Goal: Transaction & Acquisition: Subscribe to service/newsletter

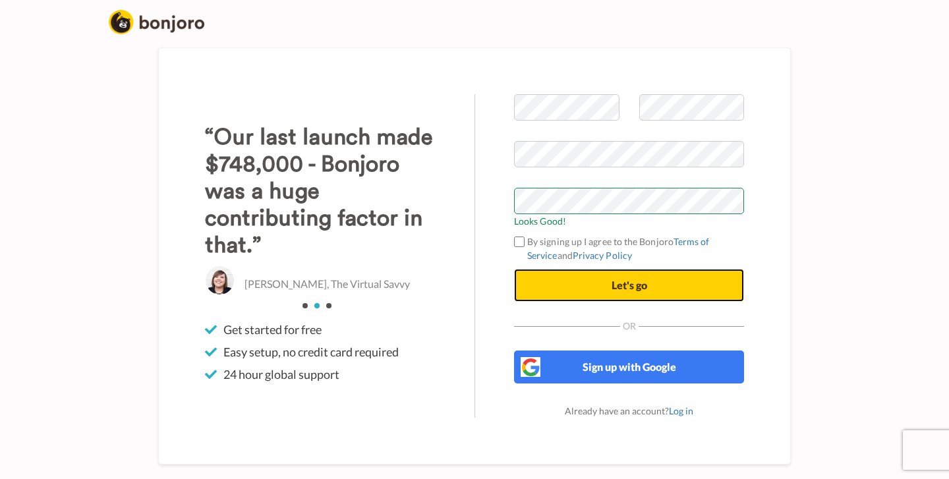
click at [563, 292] on button "Let's go" at bounding box center [629, 285] width 230 height 33
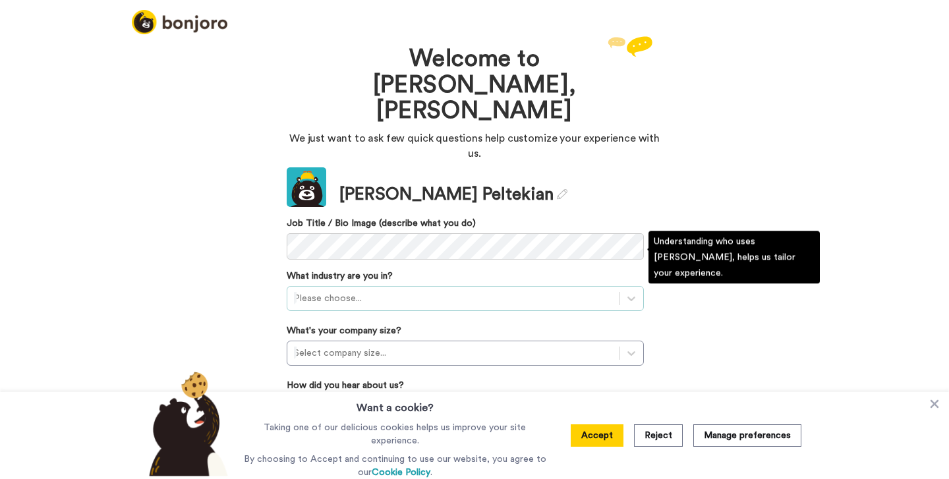
click at [370, 291] on div at bounding box center [453, 299] width 318 height 16
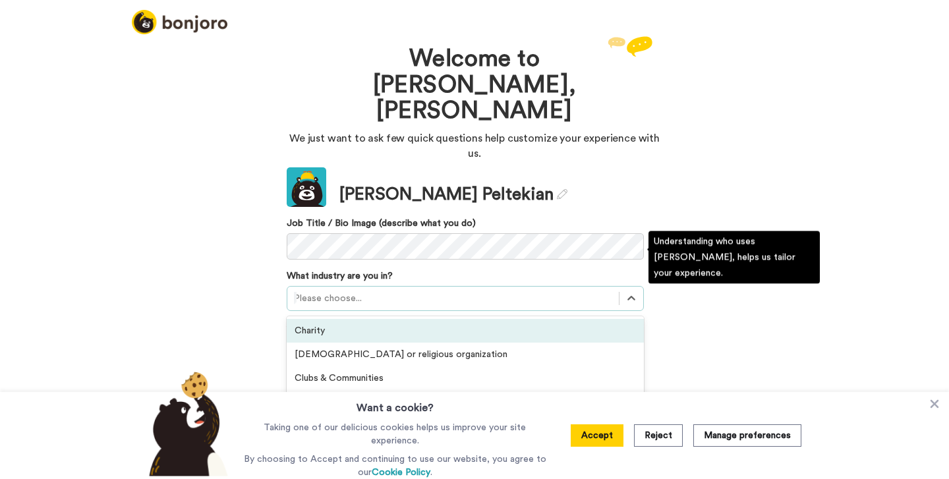
click at [369, 319] on div "Charity" at bounding box center [465, 331] width 357 height 24
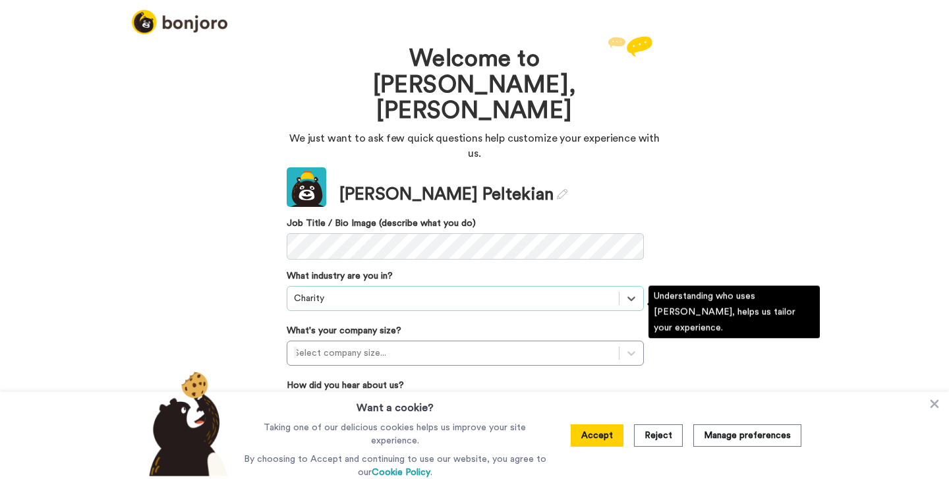
click at [369, 324] on div "What's your company size? Select company size..." at bounding box center [465, 345] width 357 height 42
click at [369, 345] on div at bounding box center [453, 353] width 318 height 16
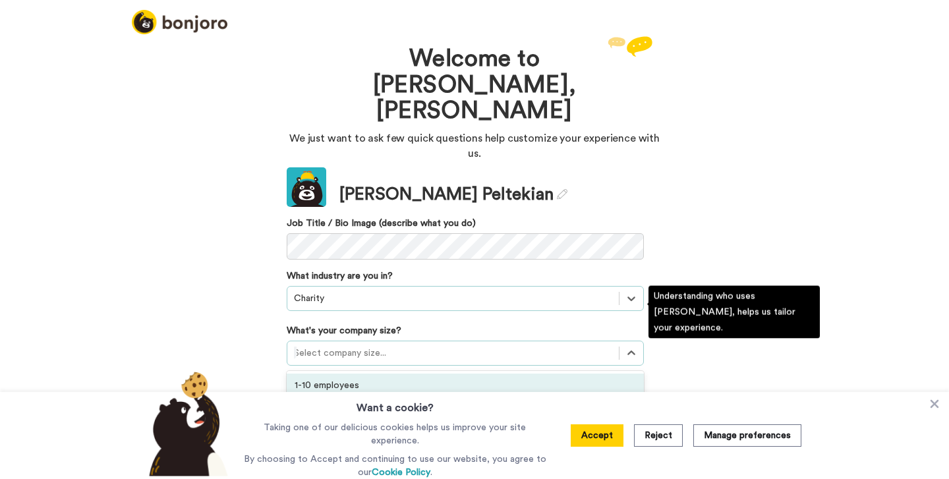
click at [366, 374] on div "1-10 employees" at bounding box center [465, 386] width 357 height 24
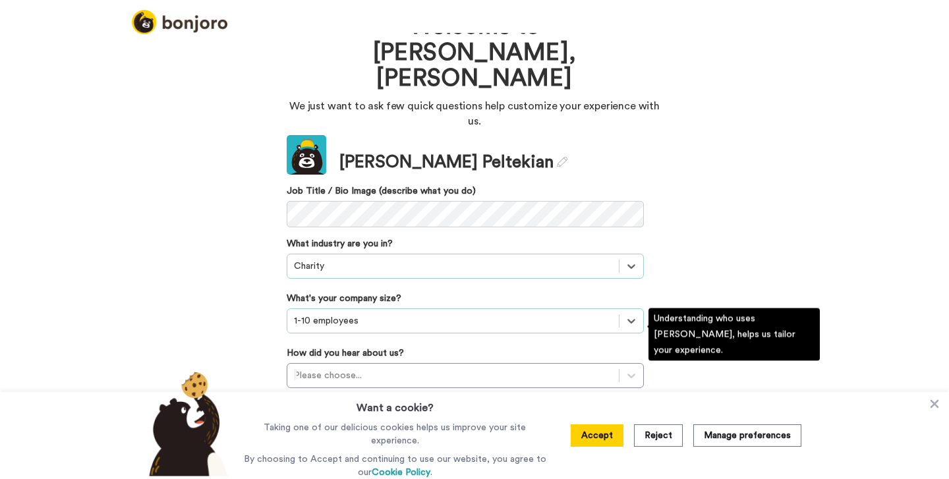
click at [357, 347] on label "How did you hear about us?" at bounding box center [345, 353] width 117 height 13
click at [357, 363] on div "option , selected. Select is focused ,type to refine list, press Down to open t…" at bounding box center [465, 375] width 357 height 25
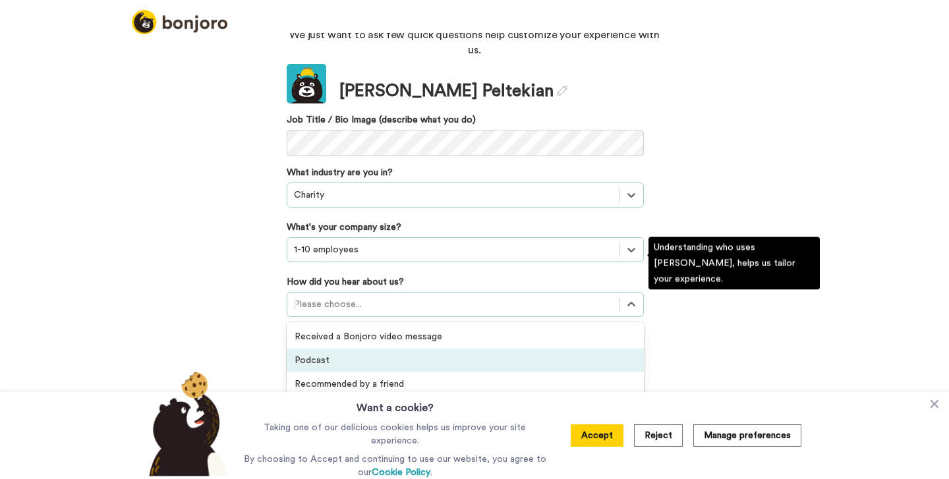
click at [357, 349] on div "Podcast" at bounding box center [465, 361] width 357 height 24
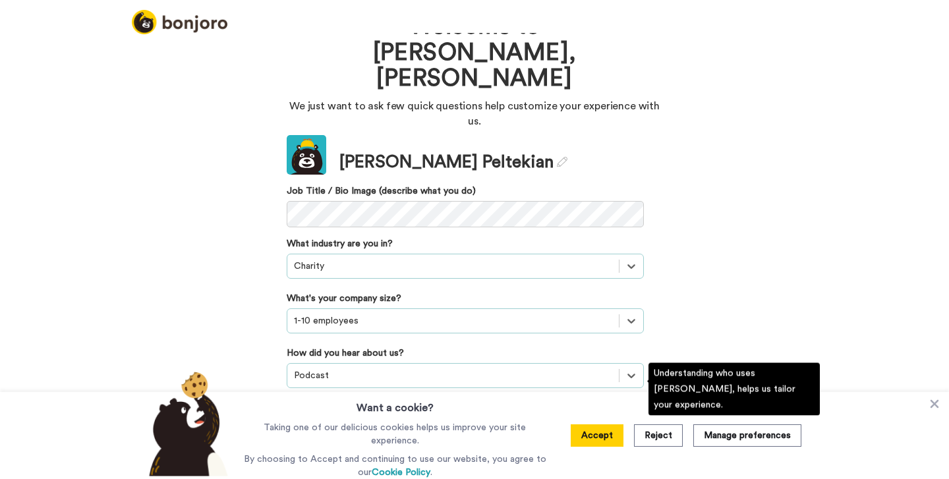
click at [357, 418] on div "Please choose..." at bounding box center [465, 430] width 357 height 25
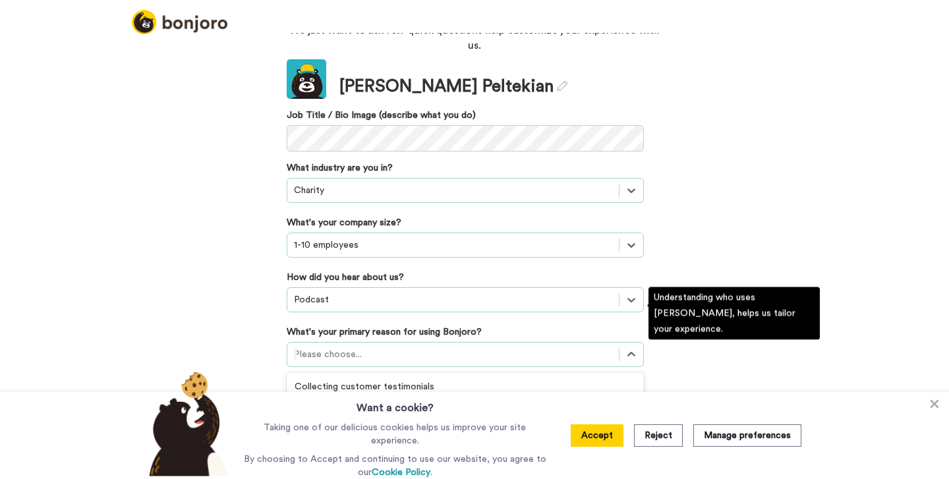
click at [357, 375] on div "Collecting customer testimonials" at bounding box center [465, 387] width 357 height 24
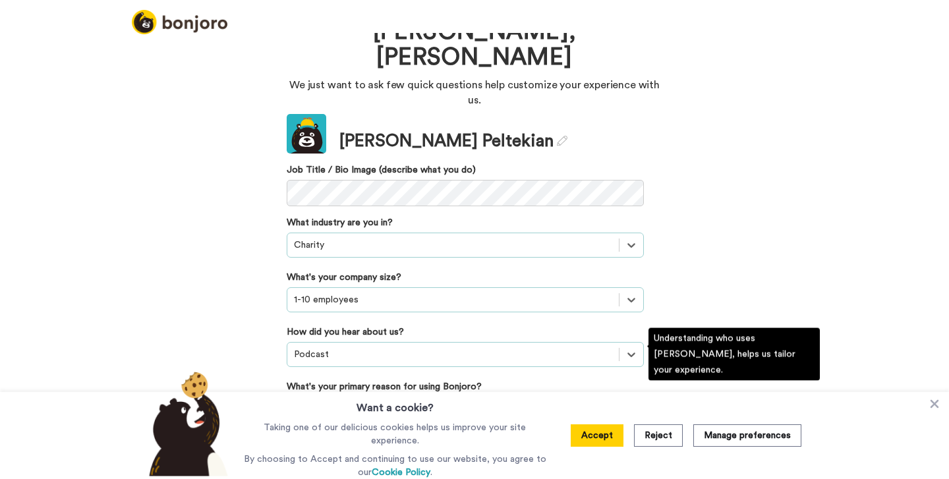
scroll to position [13, 0]
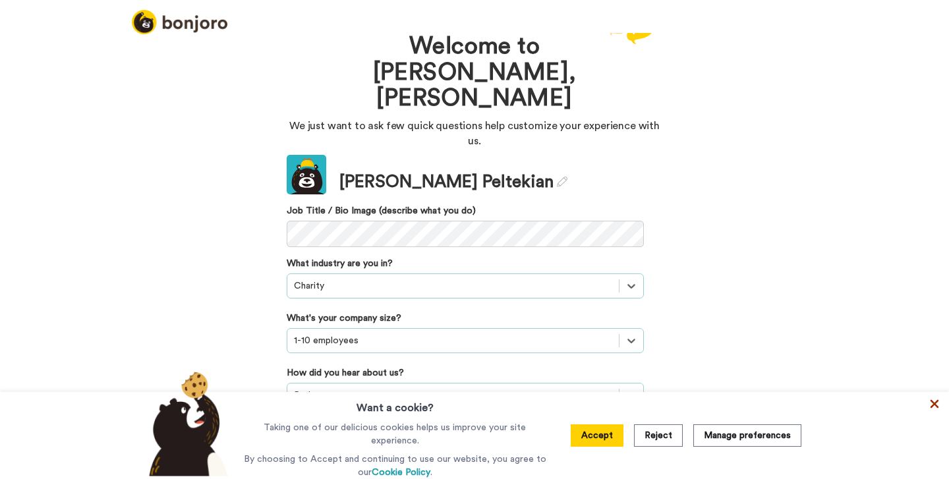
click at [938, 400] on icon at bounding box center [934, 403] width 13 height 13
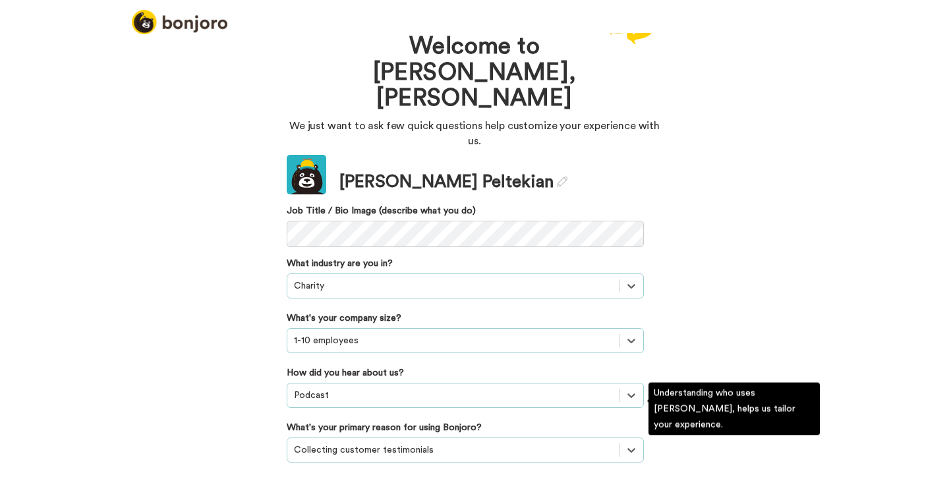
click at [462, 438] on div "option Collecting customer testimonials, selected. Select is focused ,type to r…" at bounding box center [465, 450] width 357 height 25
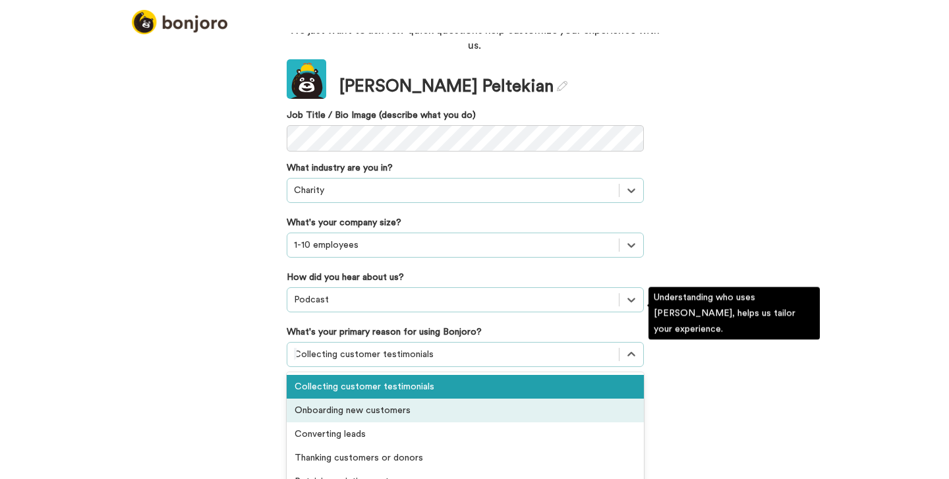
click at [428, 399] on div "Onboarding new customers" at bounding box center [465, 411] width 357 height 24
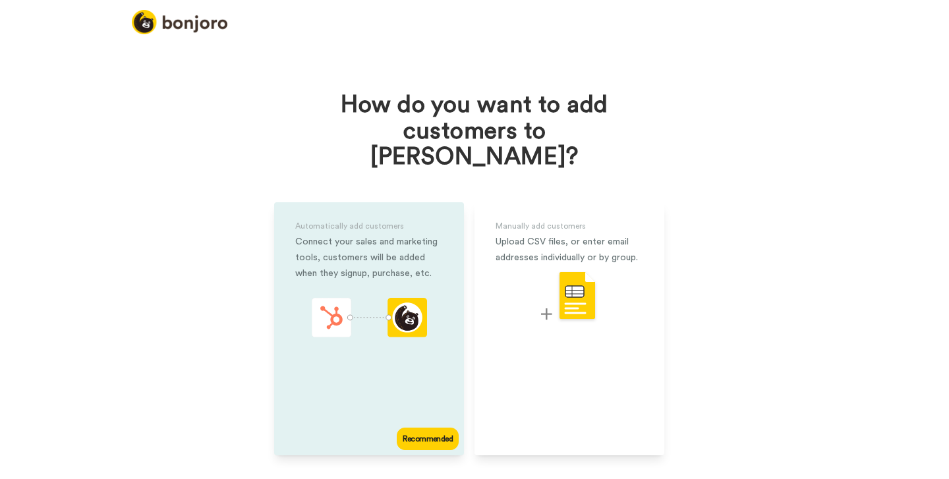
click at [331, 354] on div "Automatically add customers Connect your sales and marketing tools, customers w…" at bounding box center [369, 328] width 190 height 253
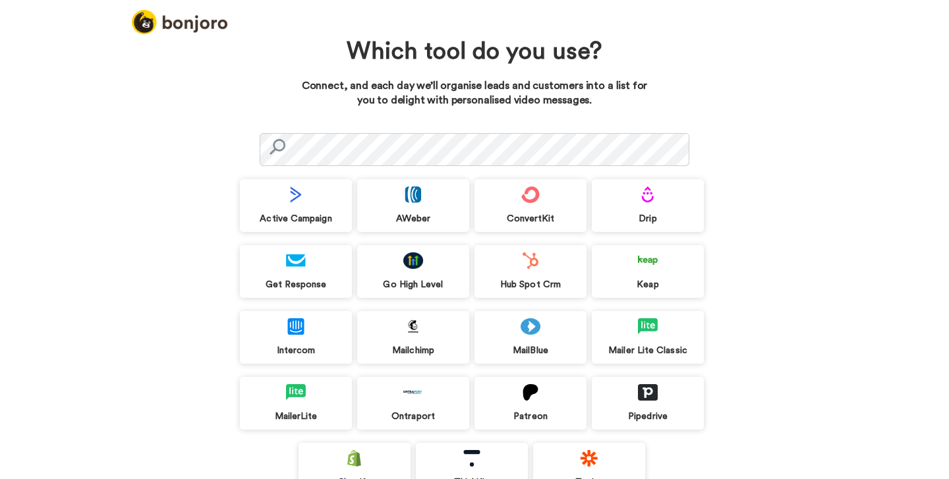
click at [310, 236] on div "Active Campaign AWeber ConvertKit Drip Get Response Go High Level Hub Spot Crm …" at bounding box center [474, 337] width 469 height 343
click at [300, 214] on div "Active Campaign" at bounding box center [296, 219] width 112 height 12
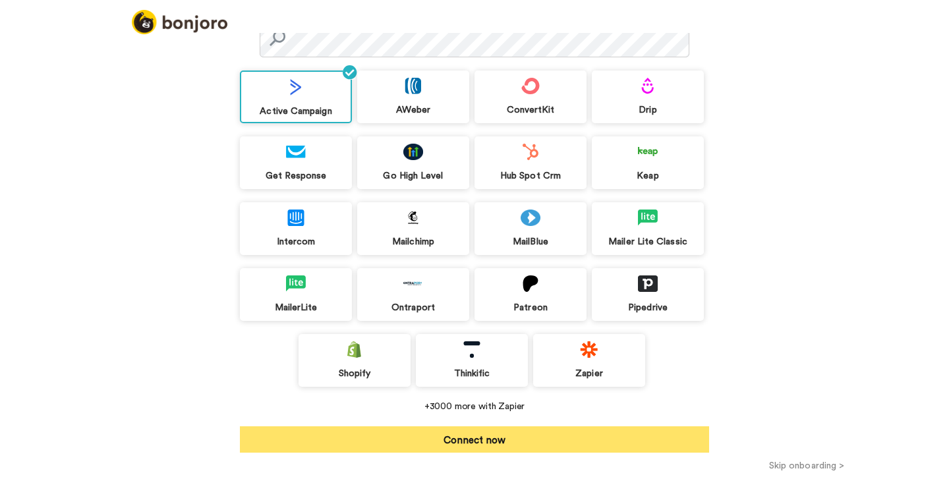
click at [474, 446] on button "Connect now" at bounding box center [474, 439] width 469 height 26
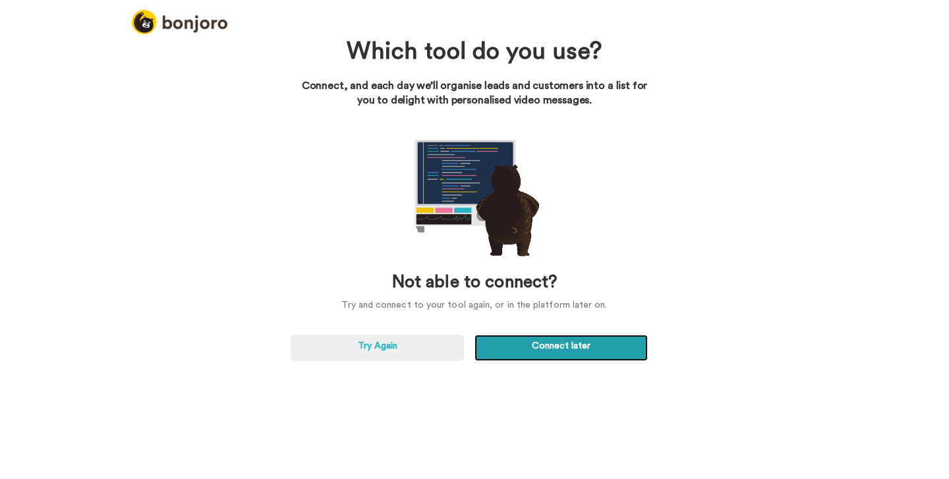
click at [509, 351] on link "Connect later" at bounding box center [560, 348] width 173 height 26
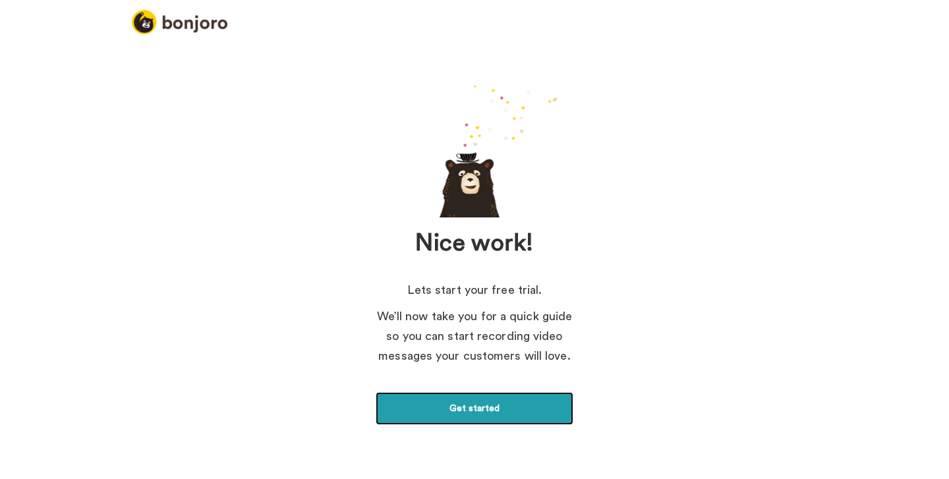
click at [488, 407] on link "Get started" at bounding box center [475, 408] width 198 height 33
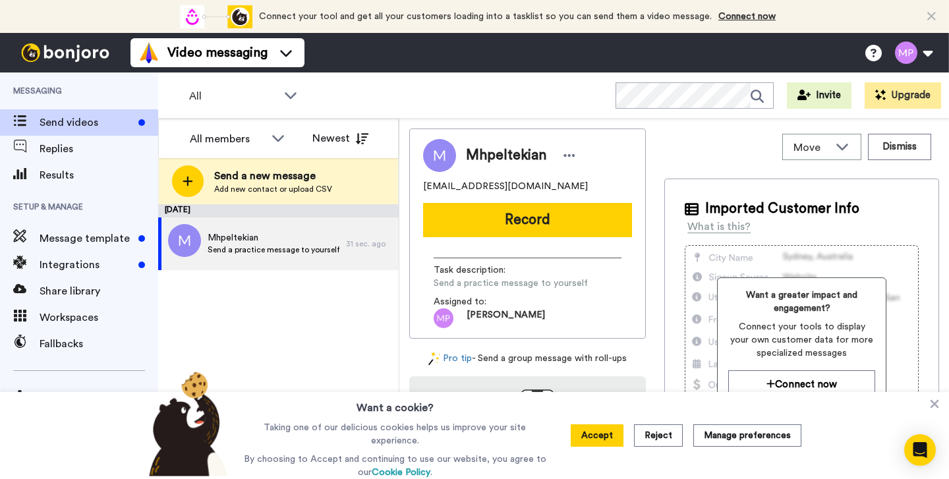
click at [932, 406] on icon at bounding box center [934, 403] width 13 height 13
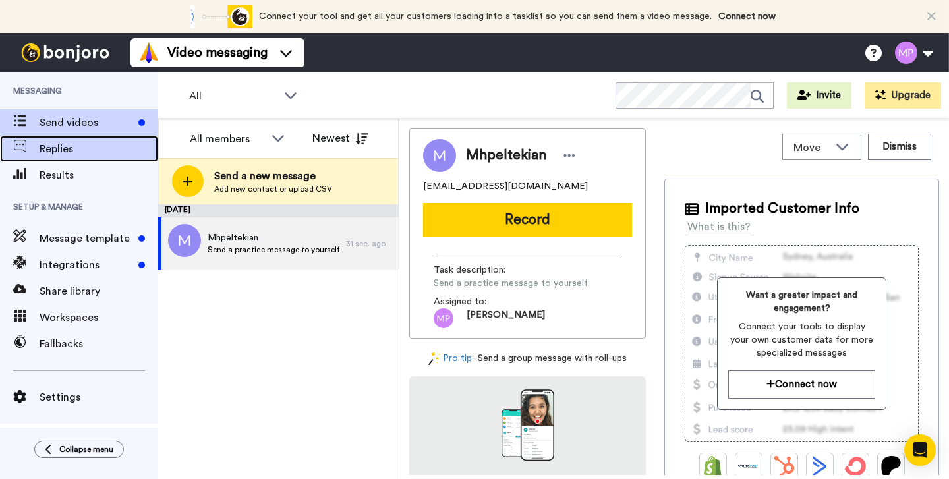
click at [55, 152] on span "Replies" at bounding box center [99, 149] width 119 height 16
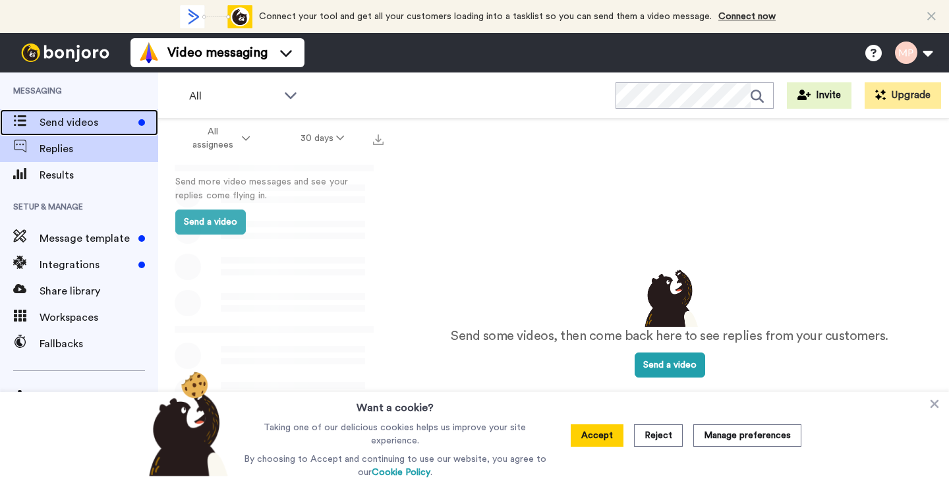
click at [62, 122] on span "Send videos" at bounding box center [87, 123] width 94 height 16
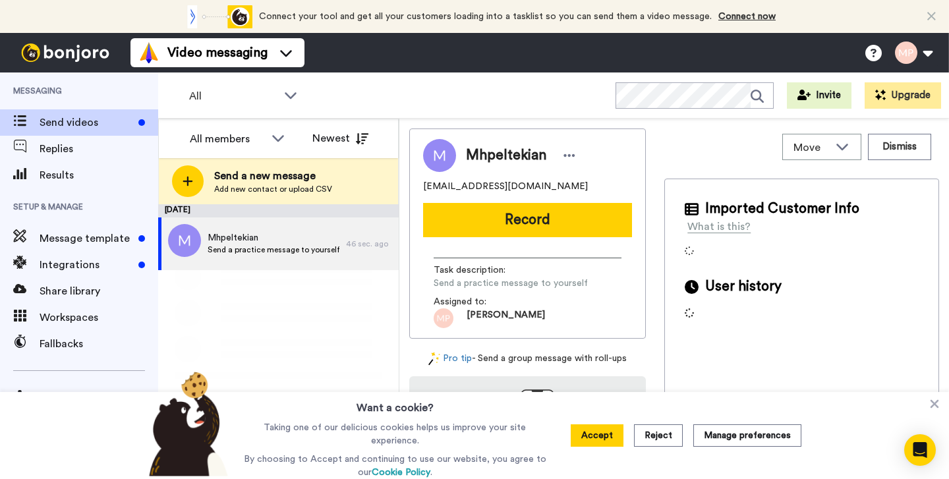
scroll to position [54, 0]
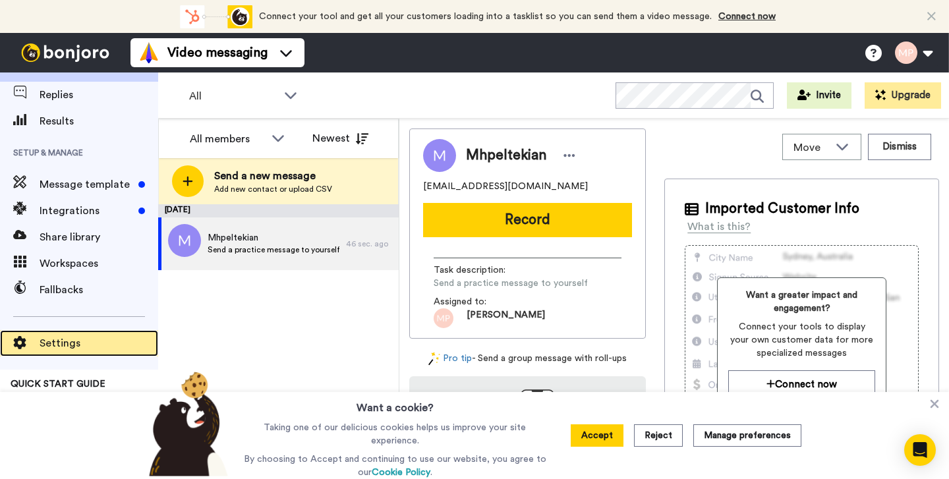
click at [67, 346] on span "Settings" at bounding box center [99, 343] width 119 height 16
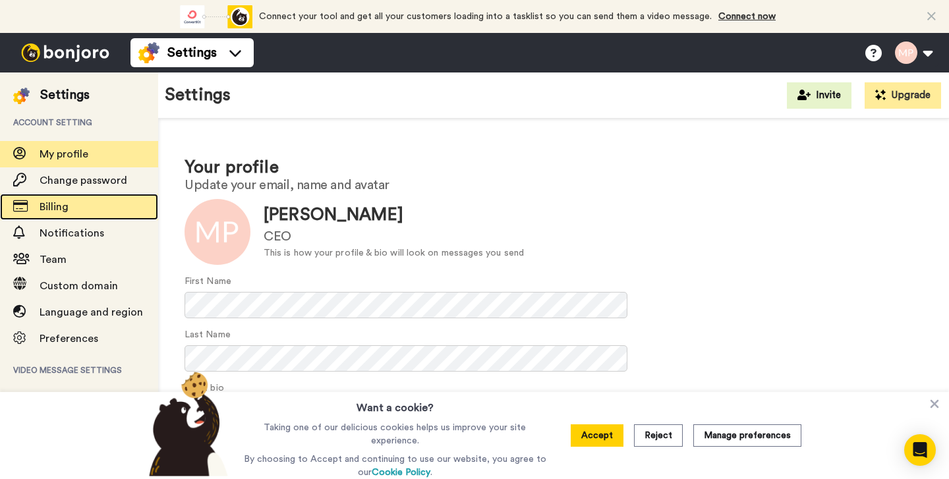
click at [98, 208] on span "Billing" at bounding box center [99, 207] width 119 height 16
click at [98, 209] on span "Billing" at bounding box center [99, 207] width 119 height 16
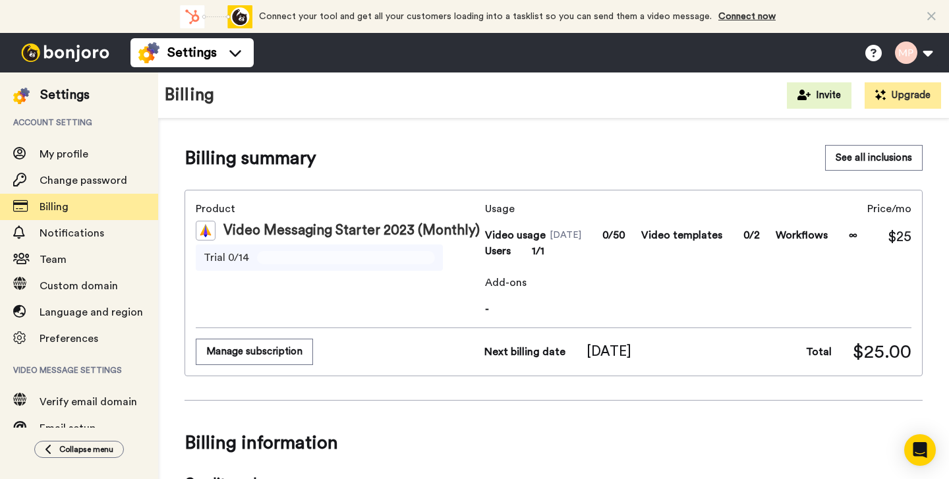
scroll to position [11, 0]
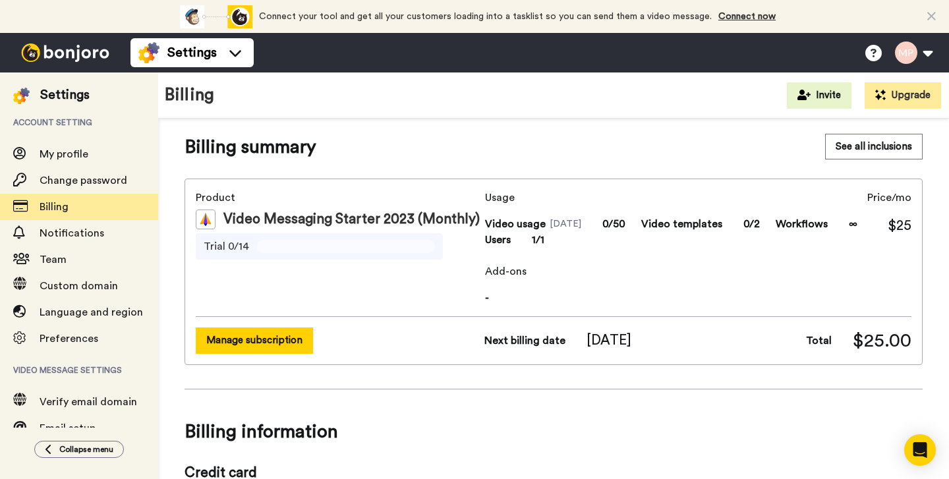
click at [241, 351] on button "Manage subscription" at bounding box center [254, 341] width 117 height 26
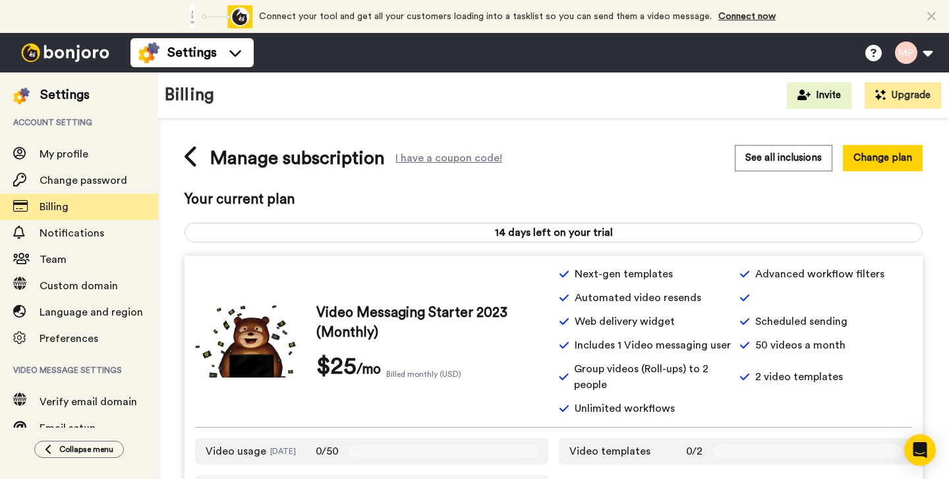
click at [498, 228] on span "14 days left on your trial" at bounding box center [553, 233] width 737 height 16
click at [464, 158] on div "I have a coupon code!" at bounding box center [448, 158] width 107 height 8
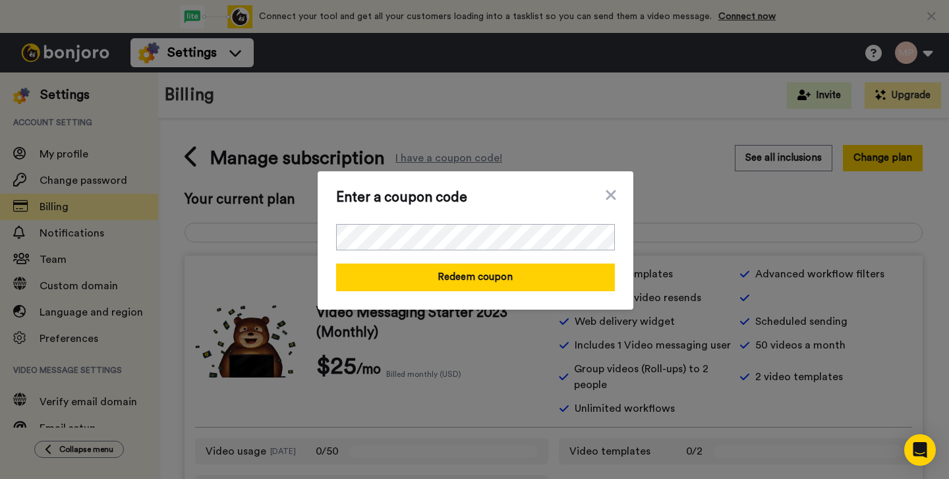
click at [464, 139] on div "Enter a coupon code Redeem coupon" at bounding box center [474, 239] width 949 height 479
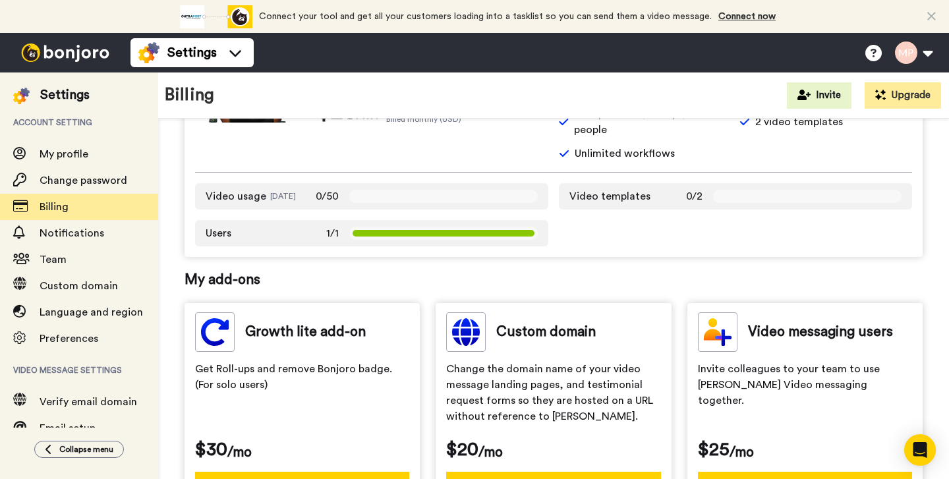
scroll to position [593, 0]
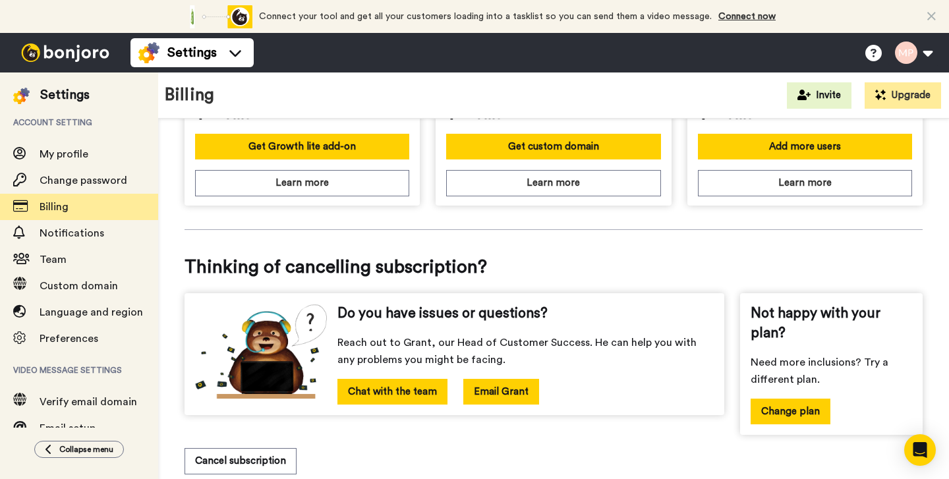
click at [495, 391] on button "Email Grant" at bounding box center [501, 392] width 76 height 26
click at [813, 419] on button "Change plan" at bounding box center [791, 412] width 80 height 26
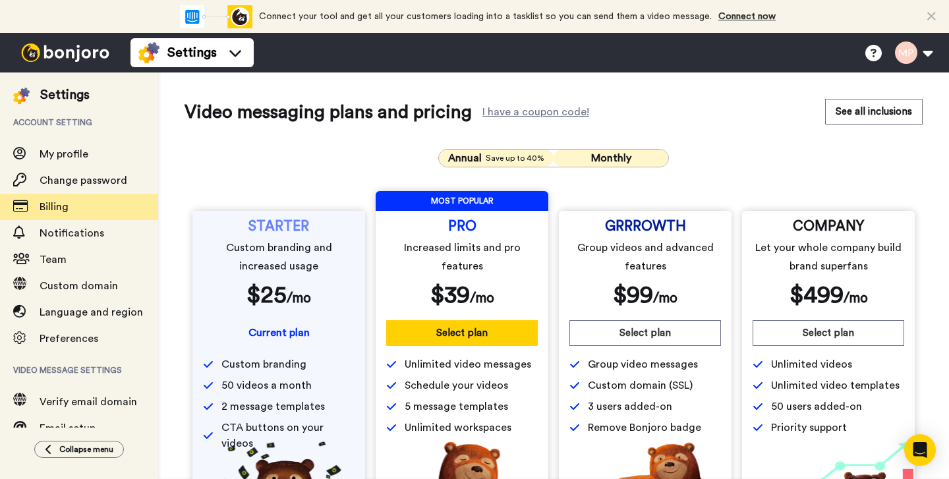
click at [527, 153] on span "Save up to 40%" at bounding box center [515, 158] width 59 height 11
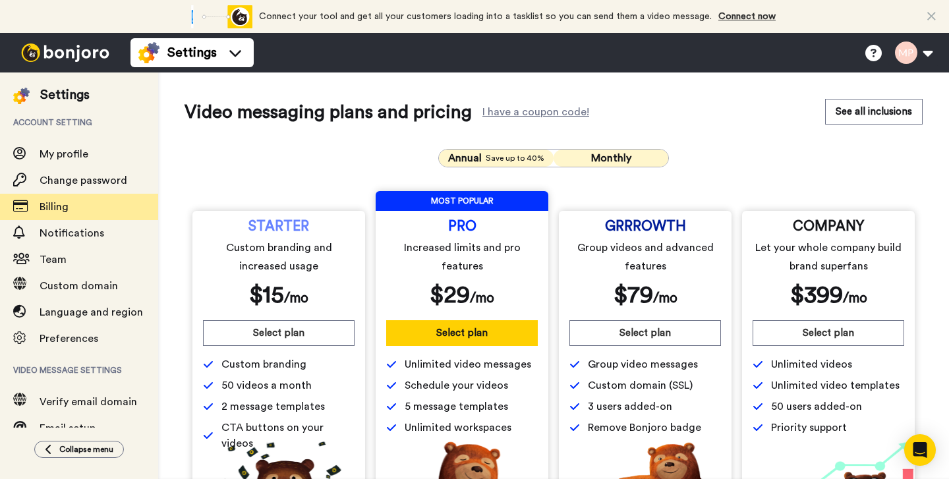
click at [577, 158] on button "Monthly" at bounding box center [611, 158] width 115 height 17
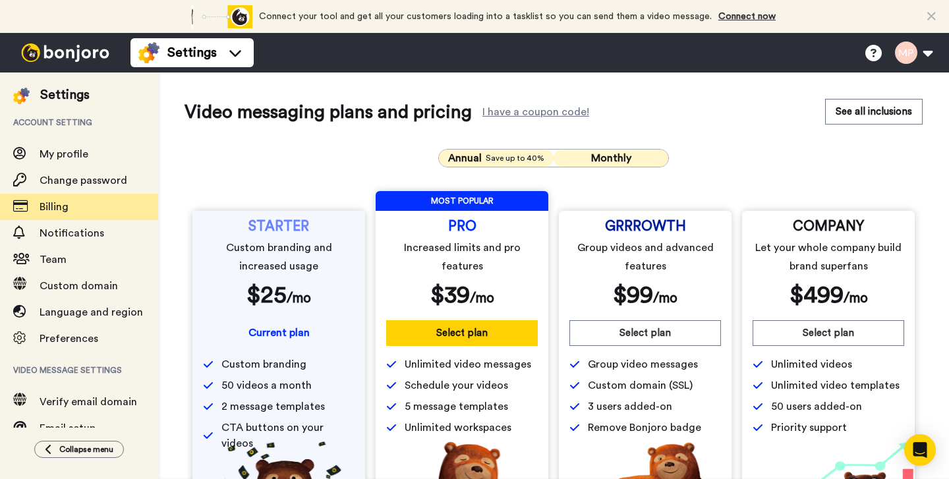
click at [505, 161] on span "Save up to 40%" at bounding box center [515, 158] width 59 height 11
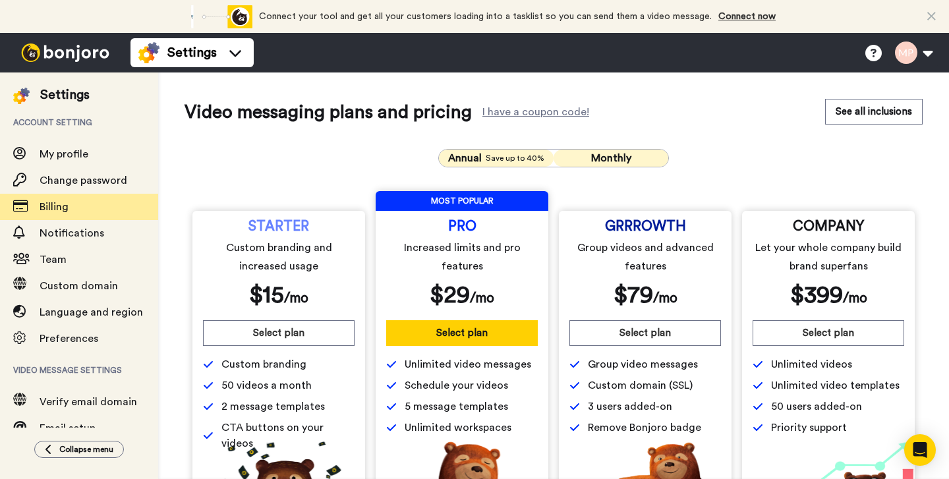
click at [573, 158] on button "Monthly" at bounding box center [611, 158] width 115 height 17
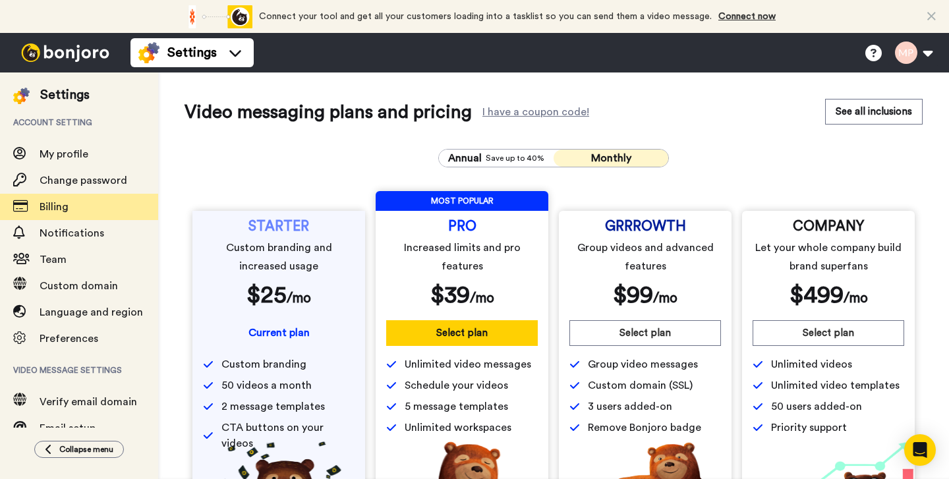
scroll to position [115, 0]
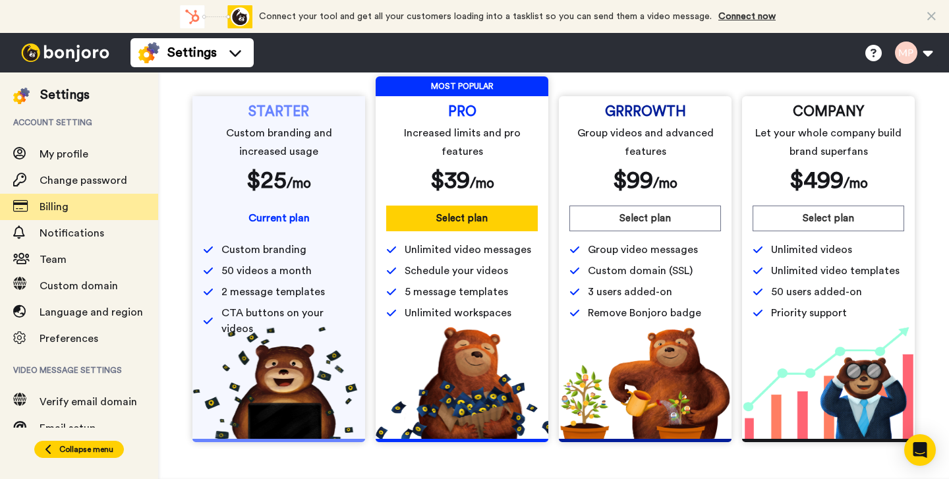
click at [65, 442] on button "Collapse menu" at bounding box center [79, 449] width 90 height 17
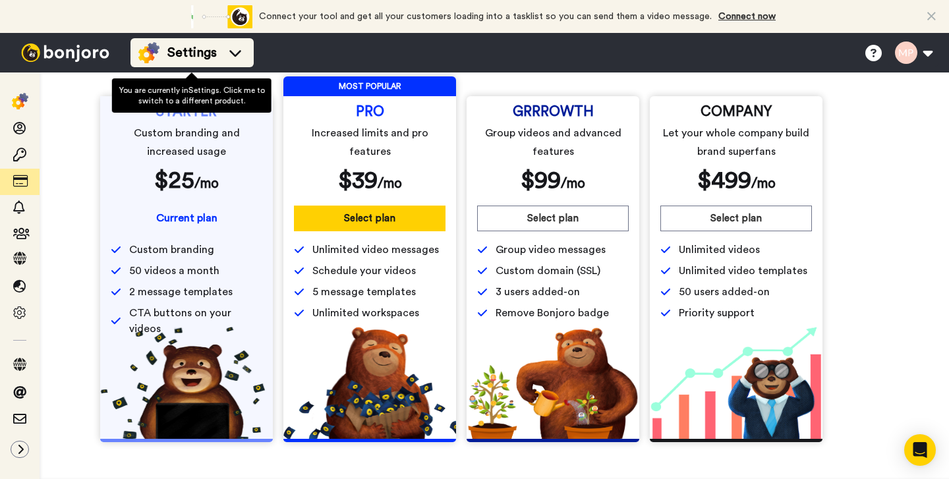
click at [194, 56] on span "Settings" at bounding box center [191, 52] width 49 height 18
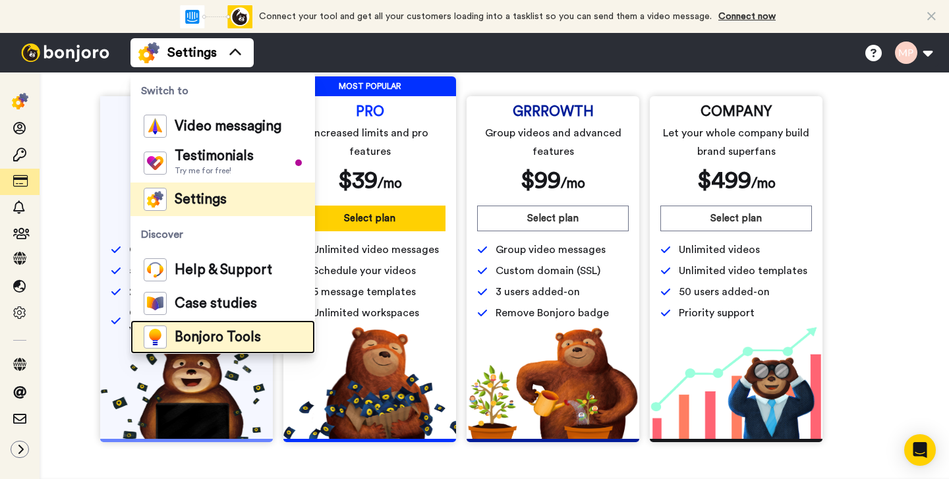
click at [227, 320] on li "Bonjoro Tools" at bounding box center [222, 337] width 185 height 34
